Goal: Information Seeking & Learning: Understand process/instructions

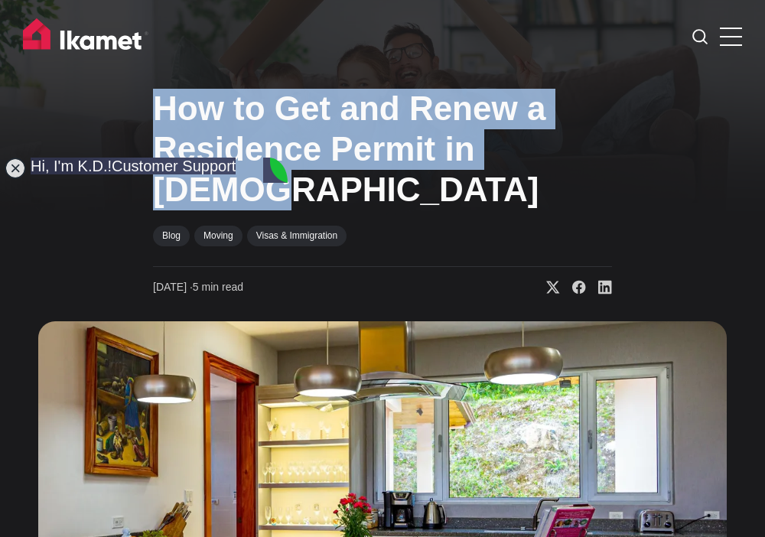
drag, startPoint x: 142, startPoint y: 96, endPoint x: 592, endPoint y: 135, distance: 451.8
click at [592, 135] on div "How to Get and Renew a Residence Permit in Turkey Blog Moving Visas & Immigrati…" at bounding box center [382, 400] width 765 height 635
copy h1 "How to Get and Renew a Residence Permit in [DEMOGRAPHIC_DATA]"
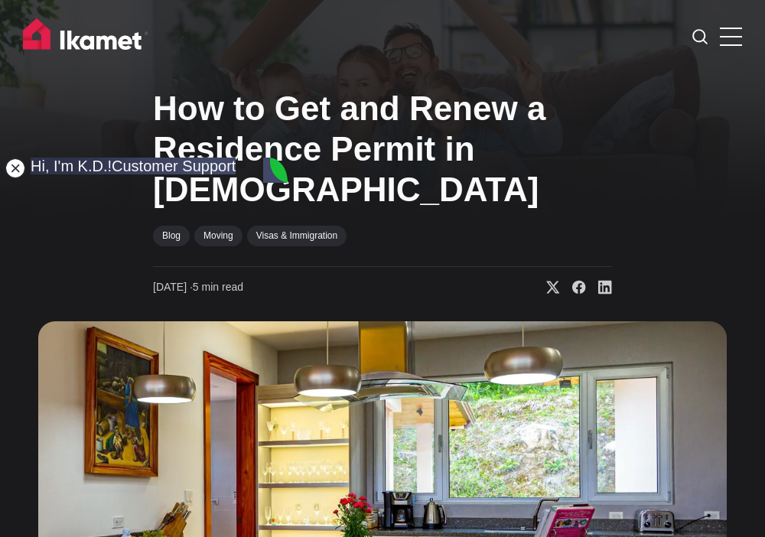
click at [16, 169] on jdiv at bounding box center [15, 168] width 21 height 21
